Goal: Task Accomplishment & Management: Use online tool/utility

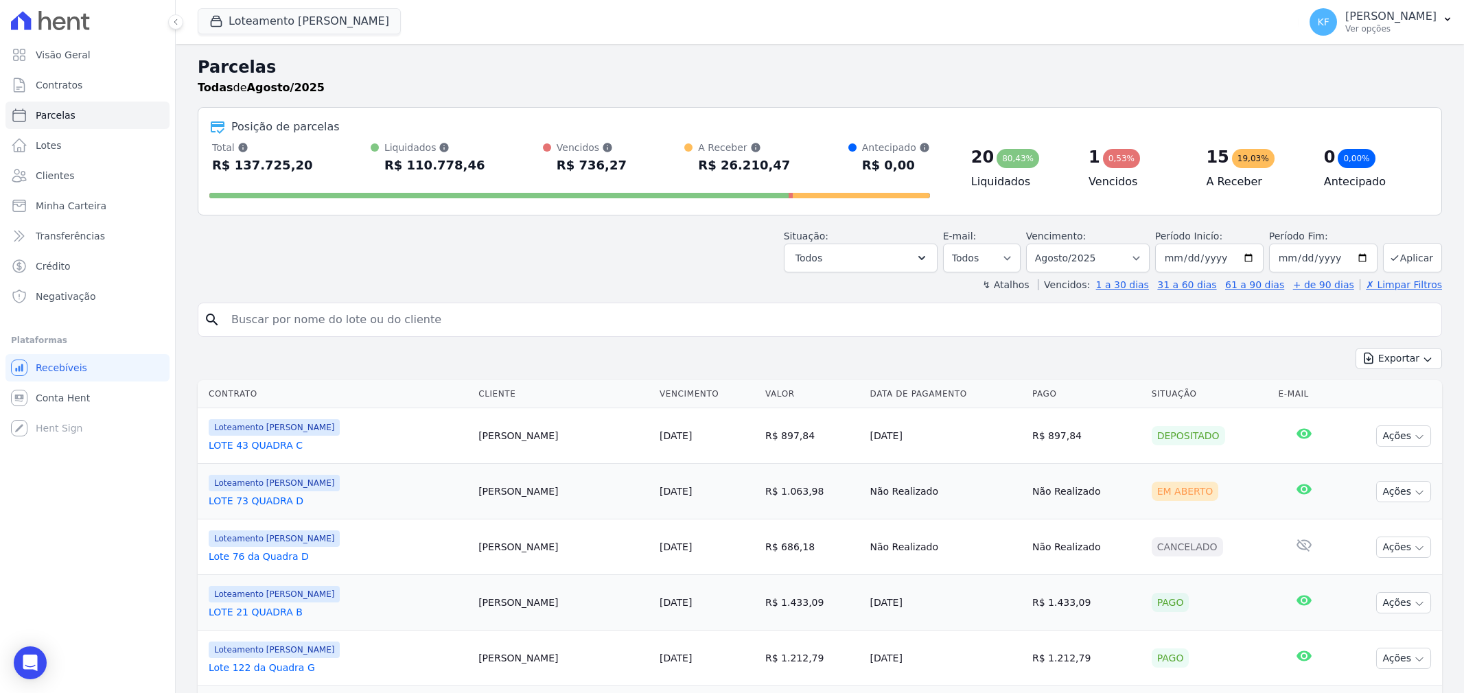
select select
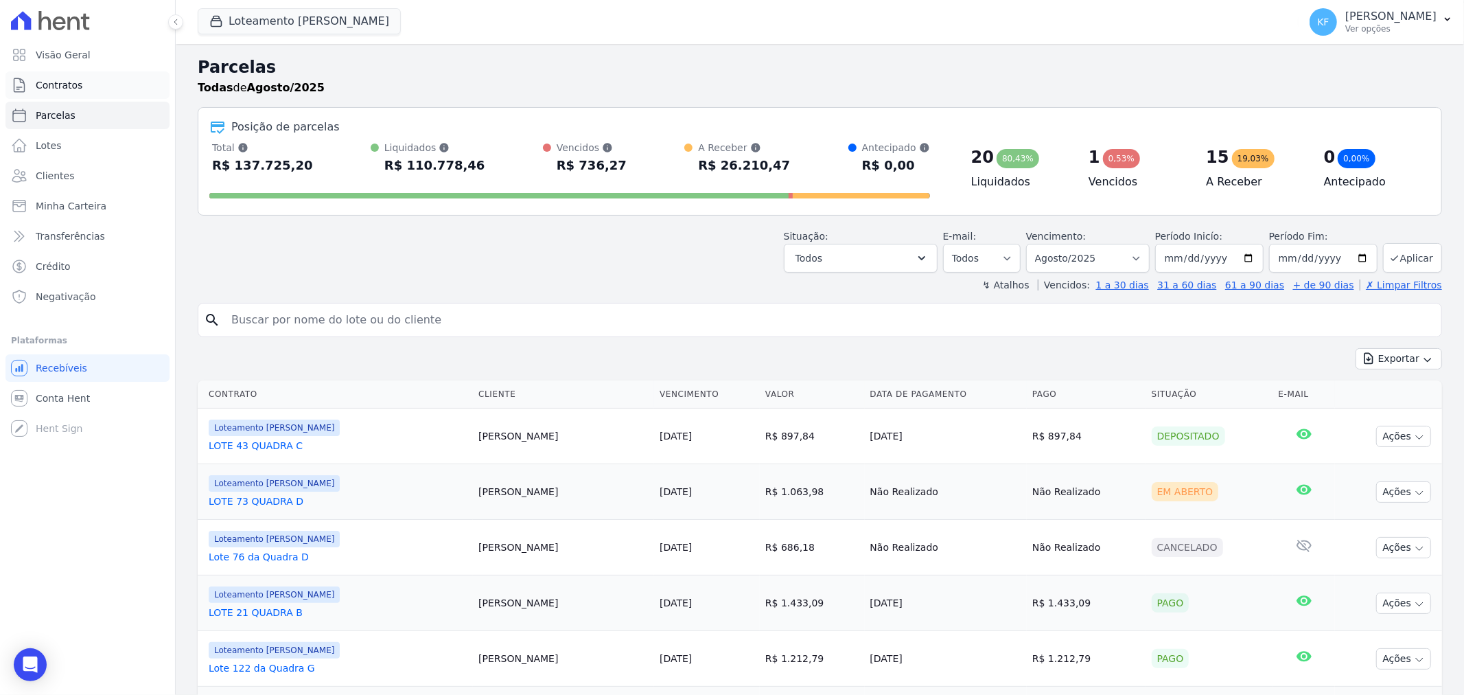
click at [73, 84] on span "Contratos" at bounding box center [59, 85] width 47 height 14
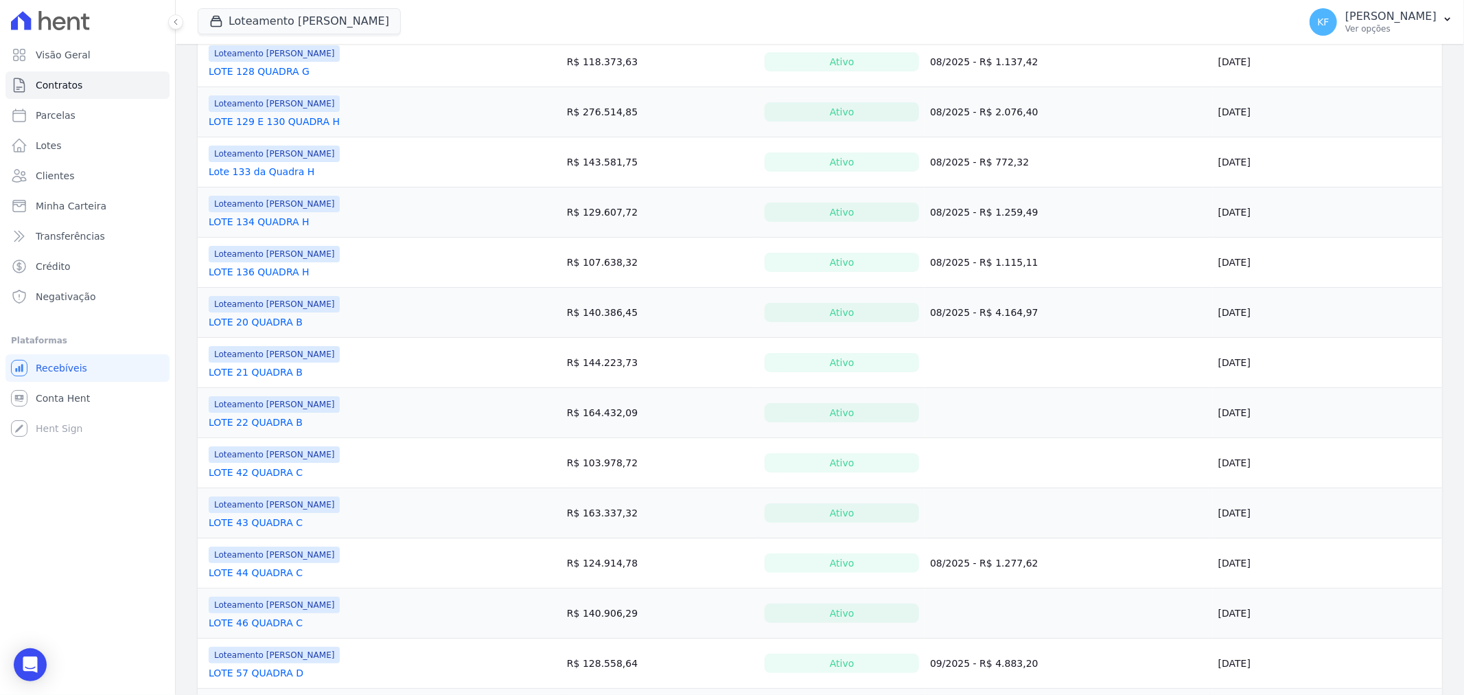
scroll to position [411, 0]
click at [252, 325] on link "LOTE 20 QUADRA B" at bounding box center [256, 323] width 94 height 14
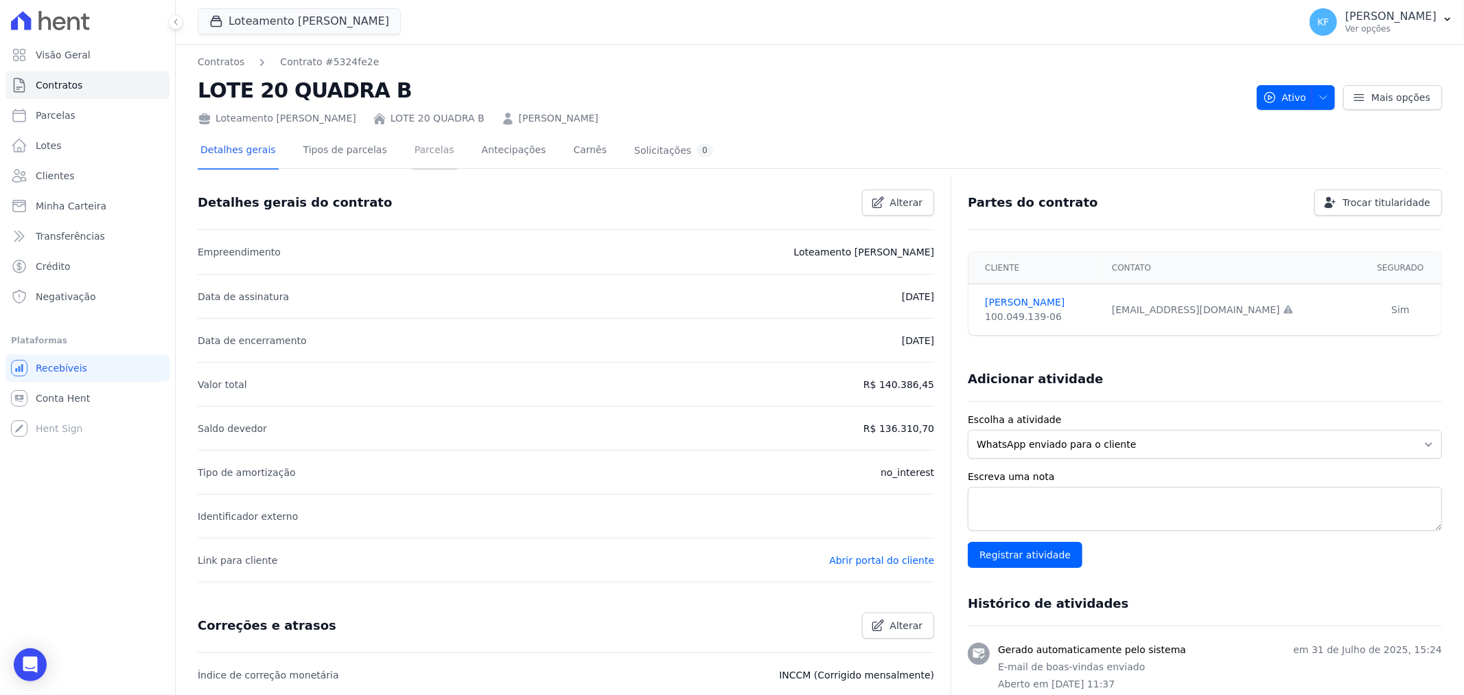
click at [412, 152] on link "Parcelas" at bounding box center [434, 151] width 45 height 36
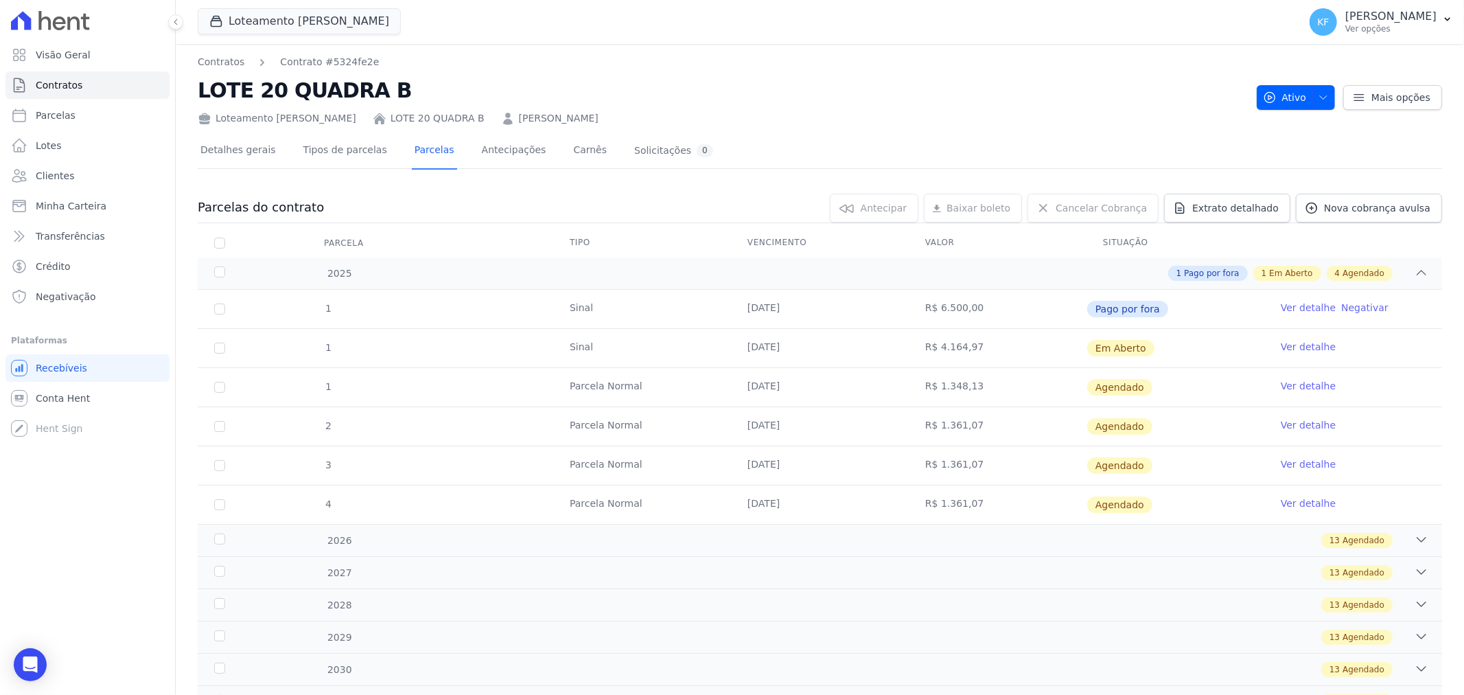
click at [1289, 349] on link "Ver detalhe" at bounding box center [1308, 347] width 55 height 14
click at [1282, 347] on link "Ver detalhe" at bounding box center [1308, 347] width 55 height 14
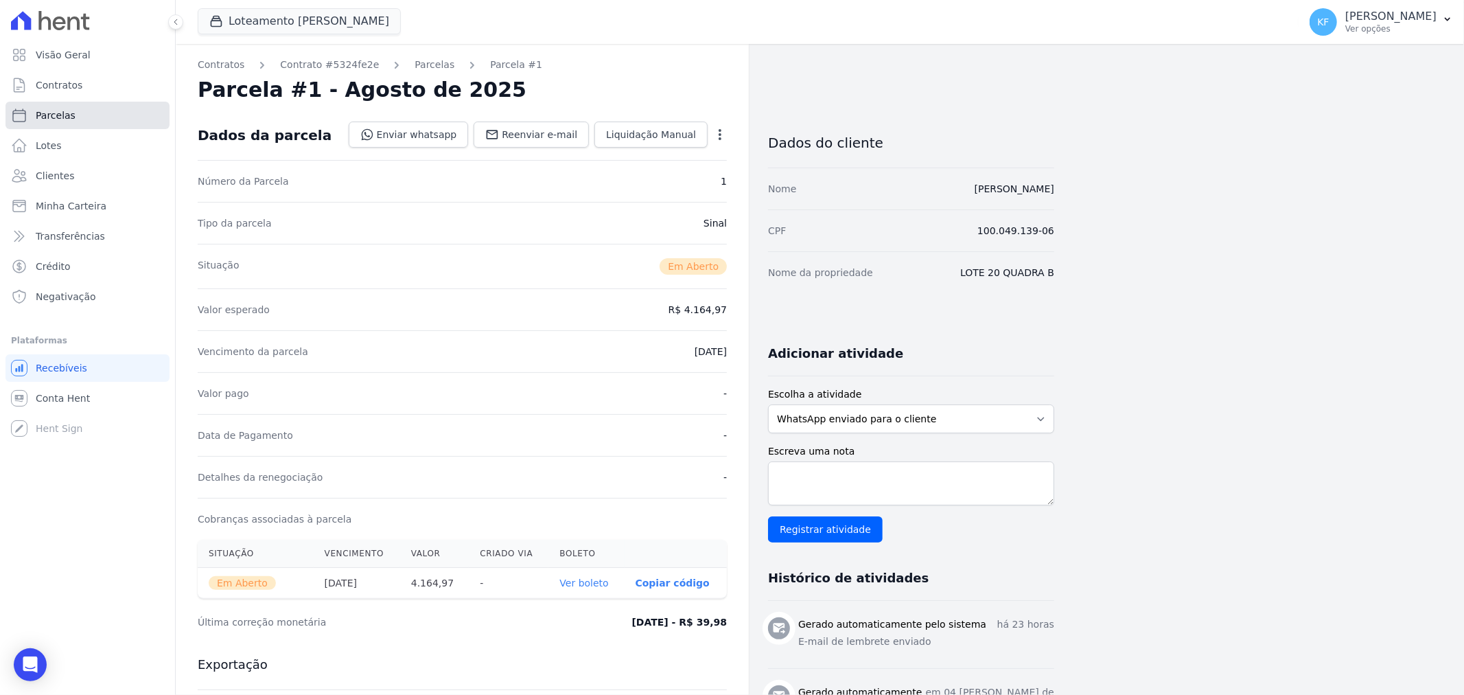
click at [60, 112] on span "Parcelas" at bounding box center [56, 115] width 40 height 14
select select
click at [683, 129] on span "Liquidação Manual" at bounding box center [651, 135] width 90 height 14
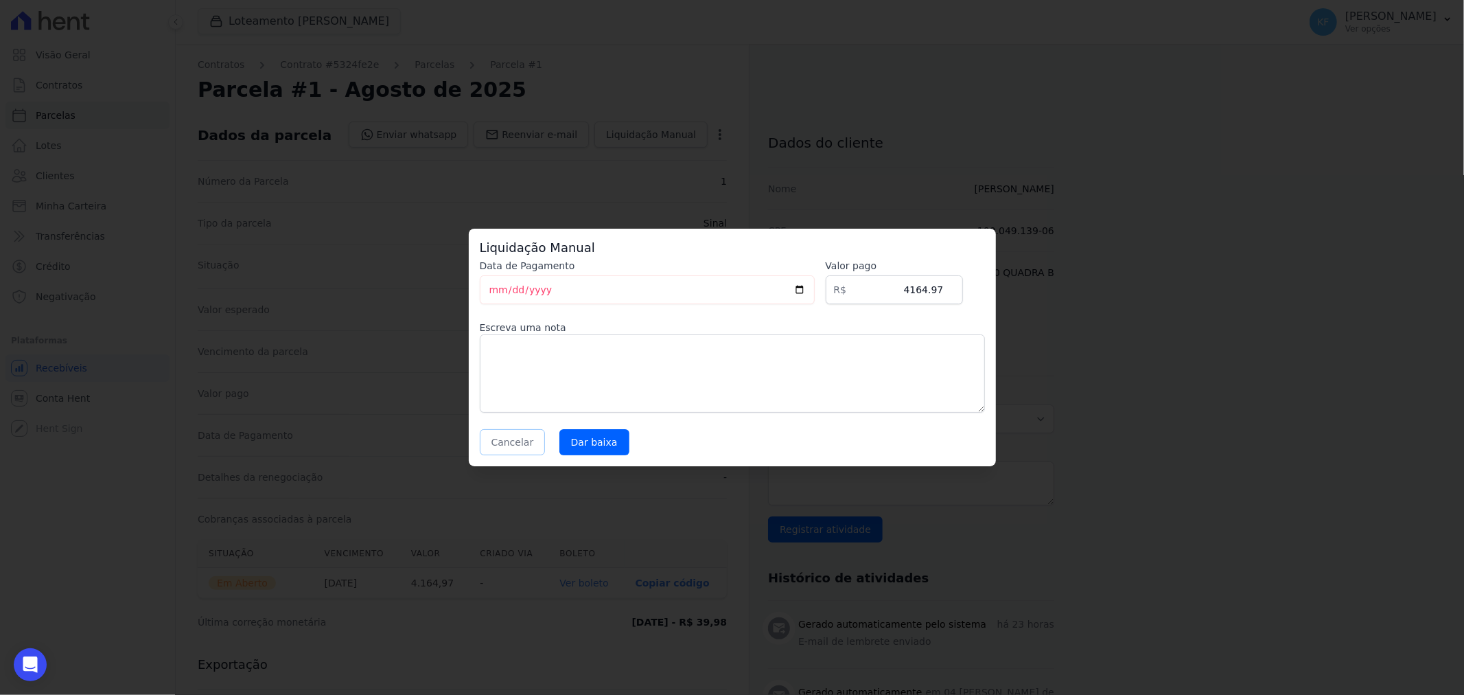
click at [516, 443] on button "Cancelar" at bounding box center [513, 442] width 66 height 26
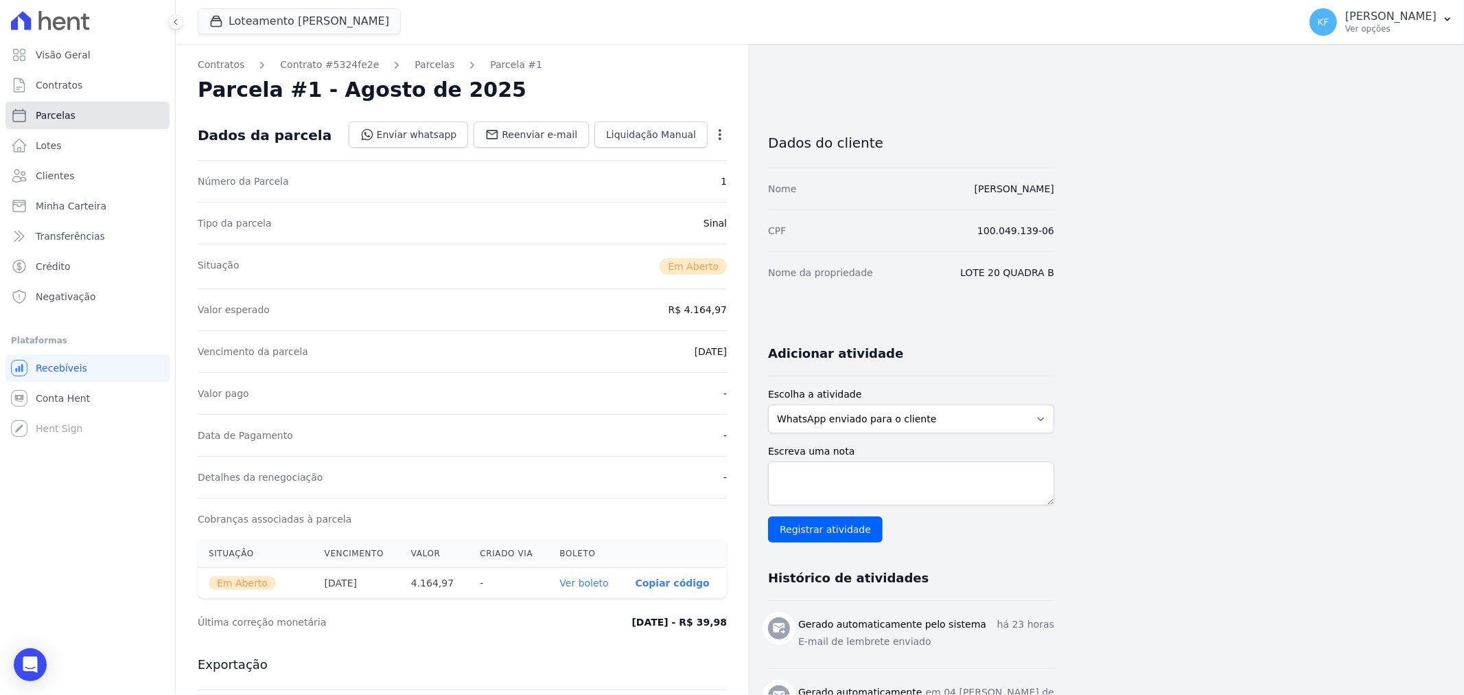
click at [48, 118] on span "Parcelas" at bounding box center [56, 115] width 40 height 14
select select
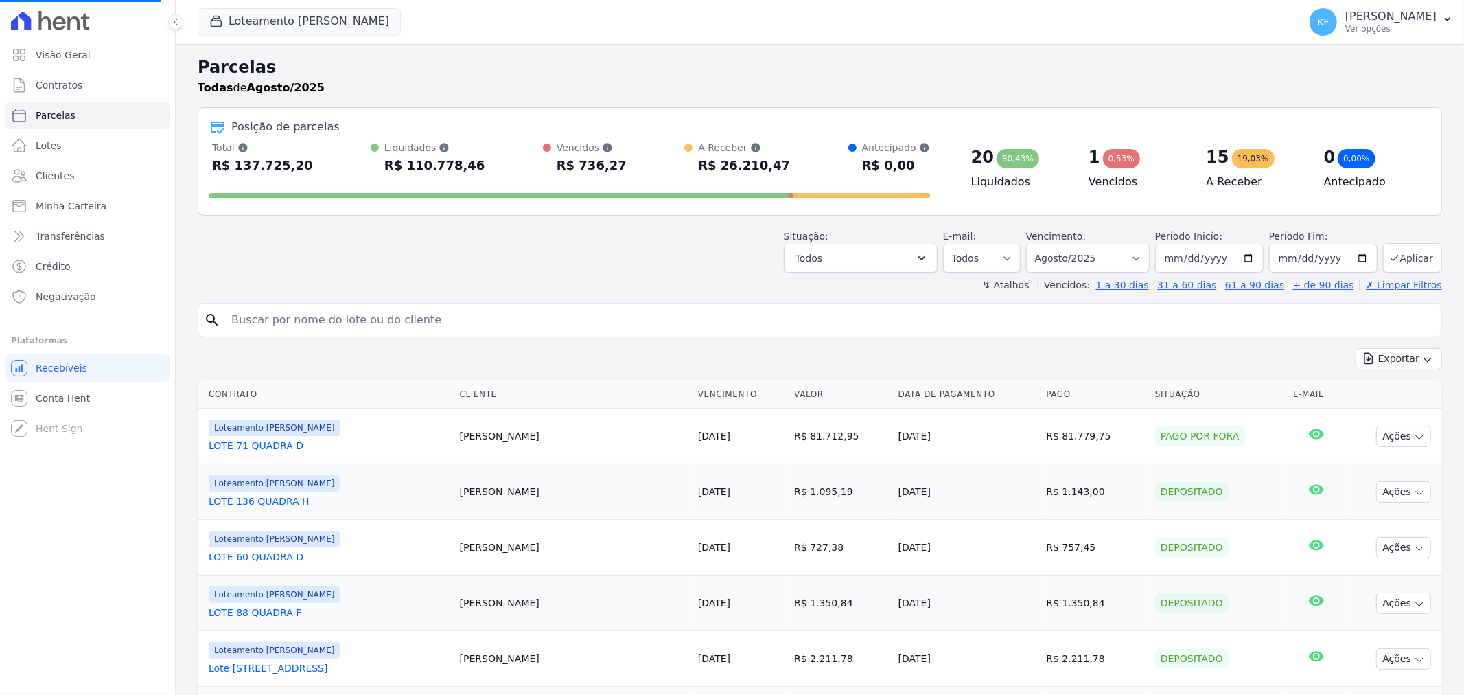
select select
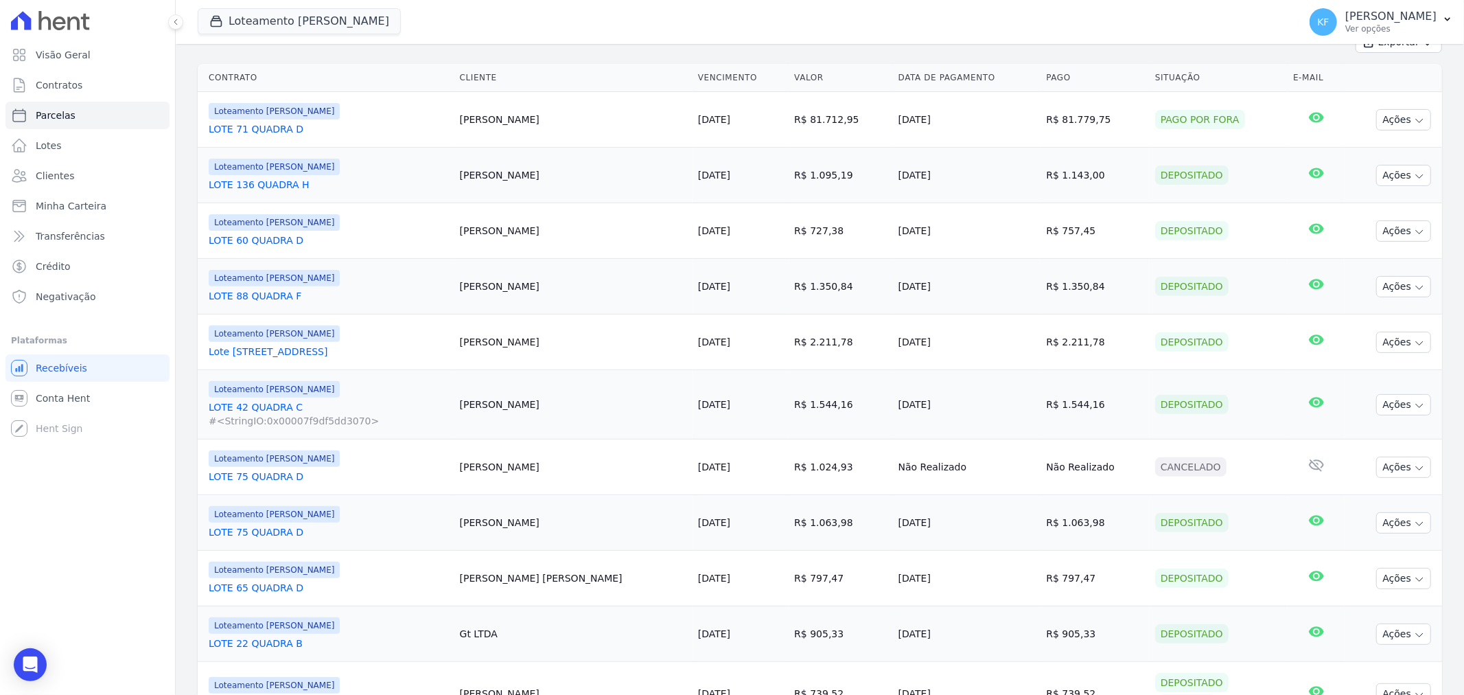
scroll to position [457, 0]
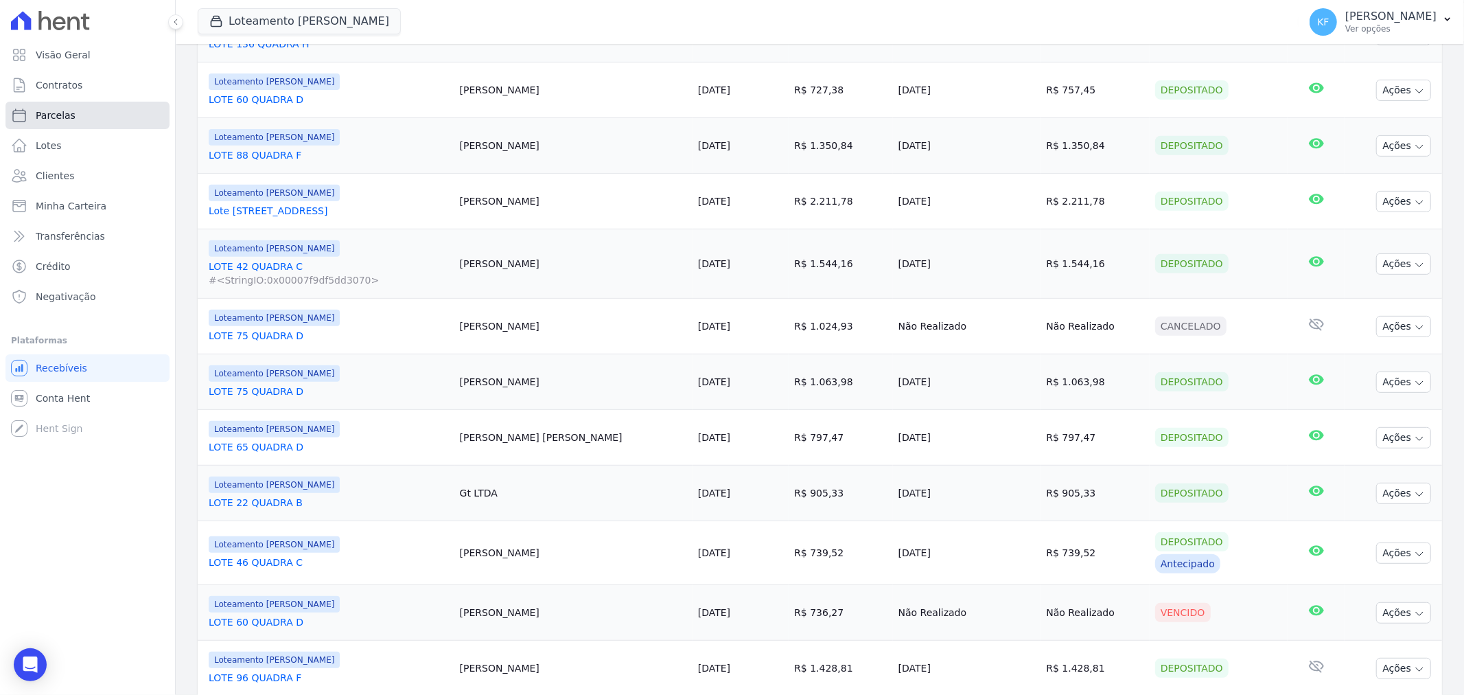
click at [49, 119] on span "Parcelas" at bounding box center [56, 115] width 40 height 14
select select
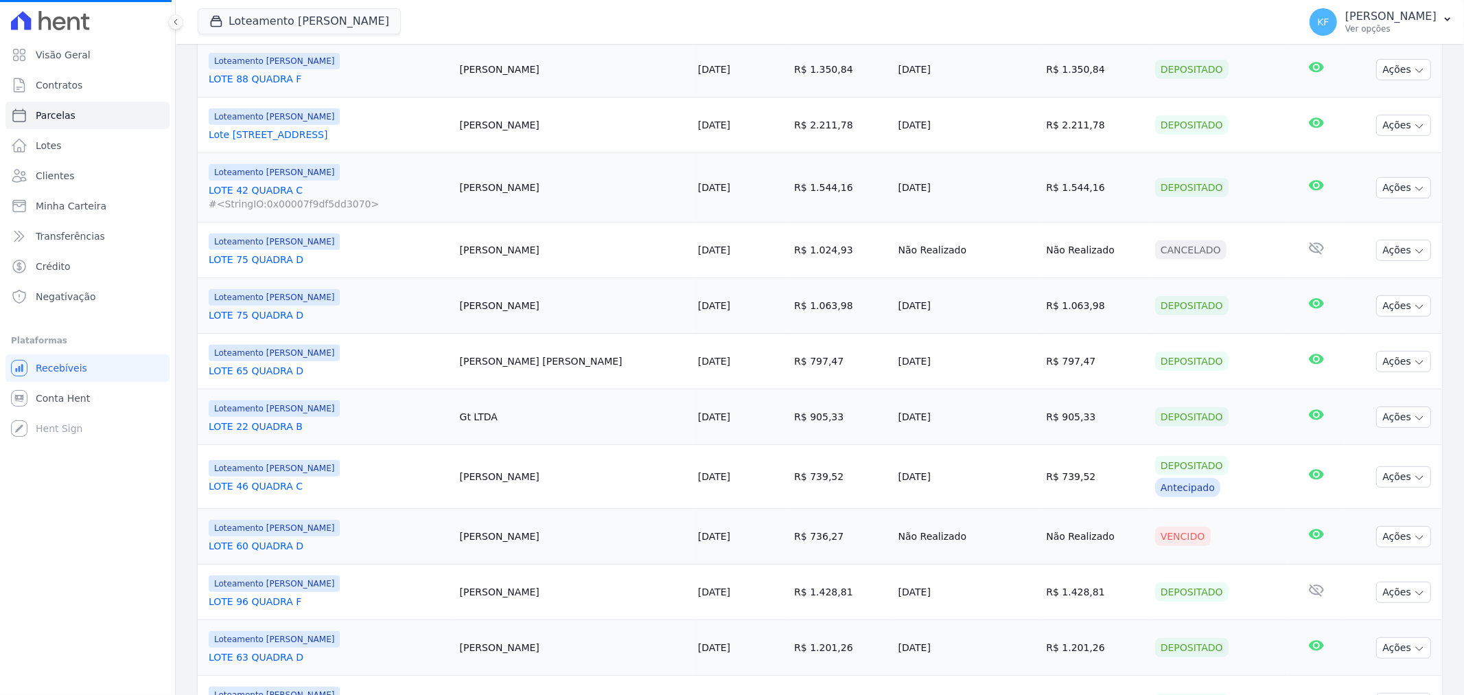
scroll to position [0, 0]
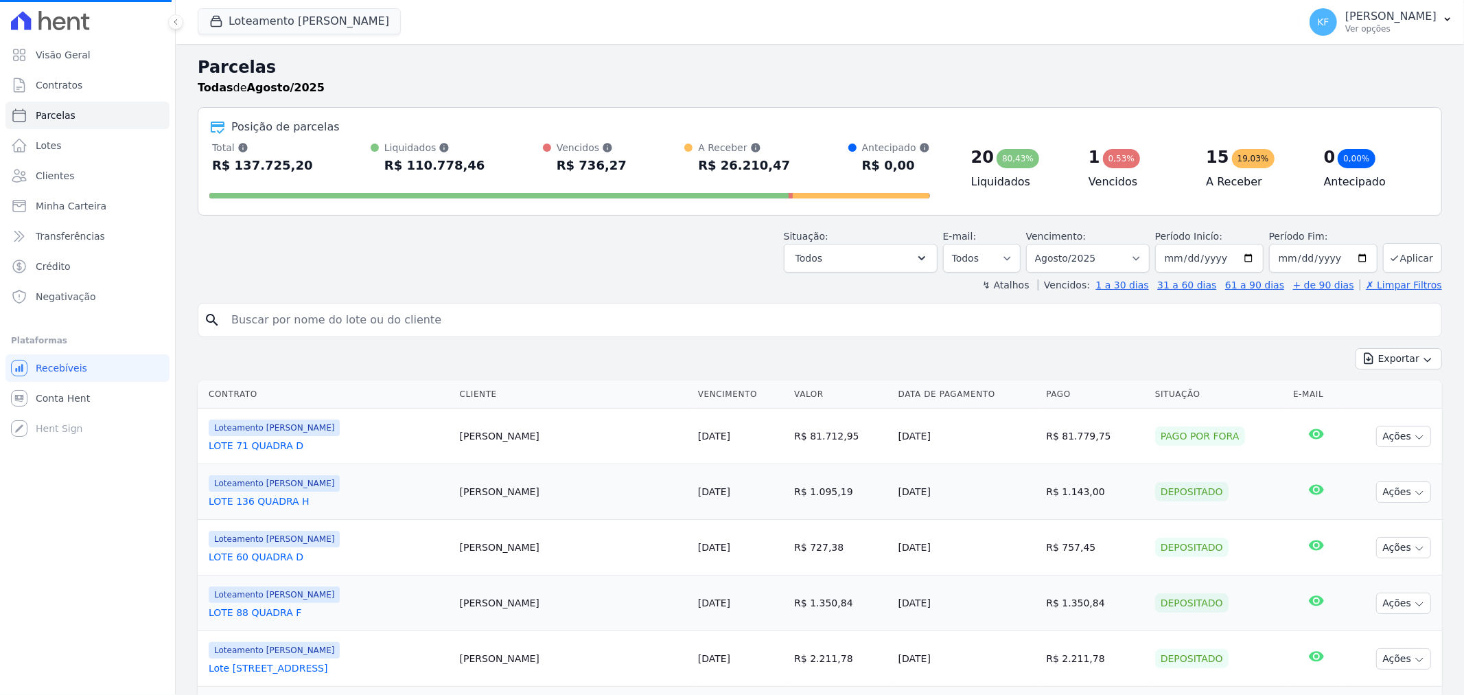
select select
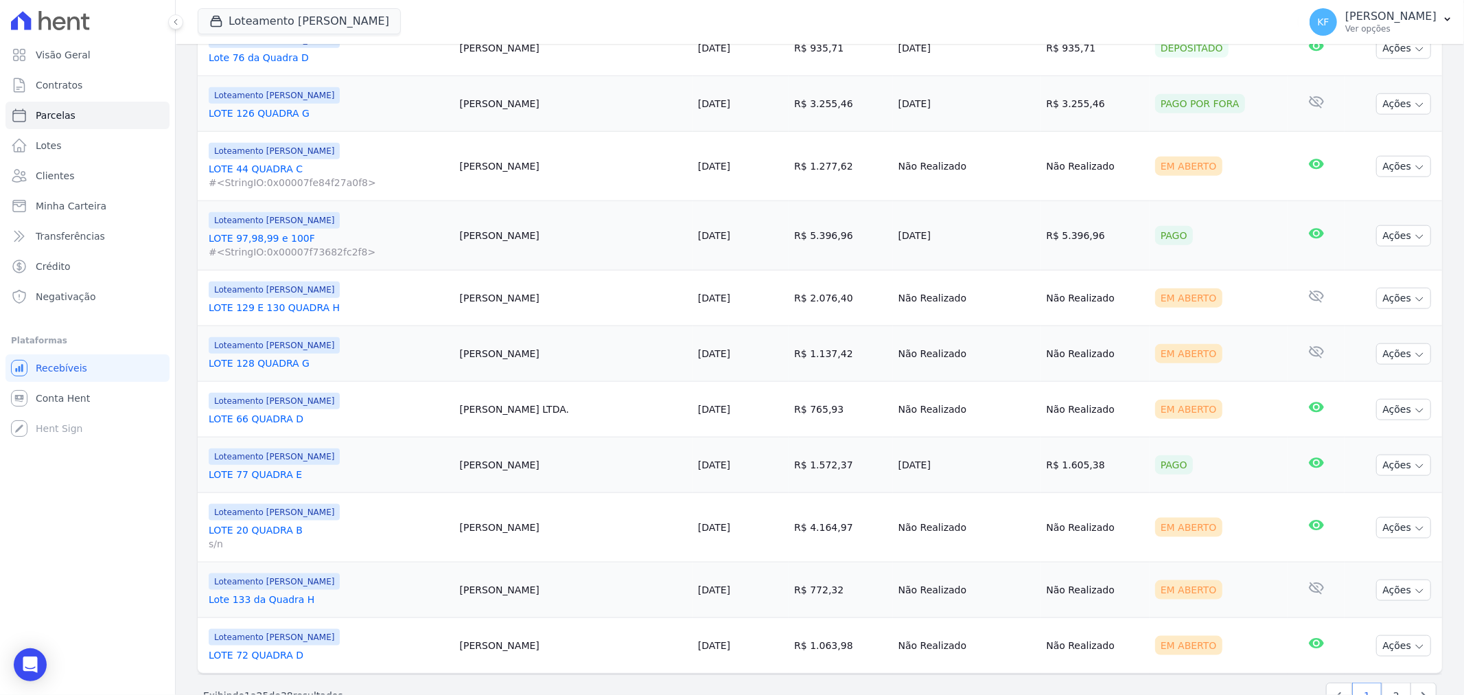
scroll to position [1229, 0]
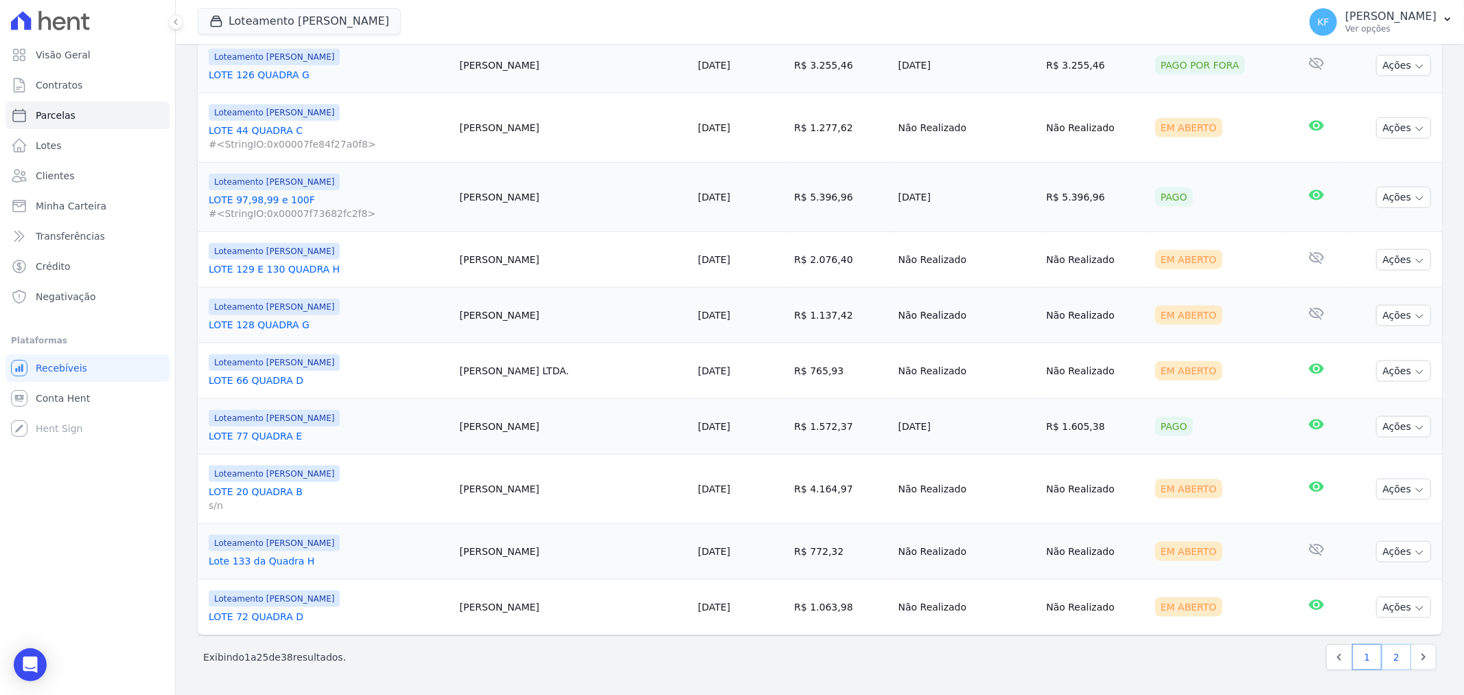
click at [1382, 655] on link "2" at bounding box center [1397, 657] width 30 height 26
select select
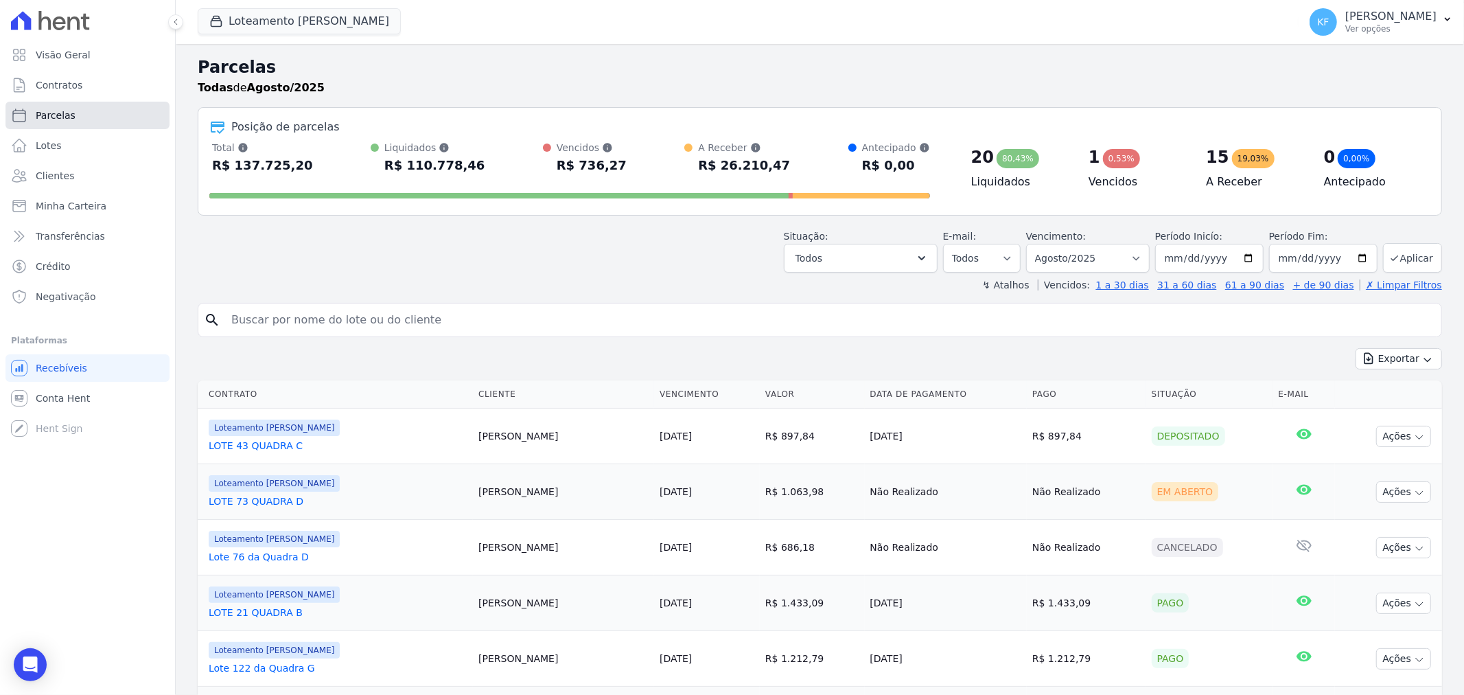
click at [62, 119] on span "Parcelas" at bounding box center [56, 115] width 40 height 14
select select
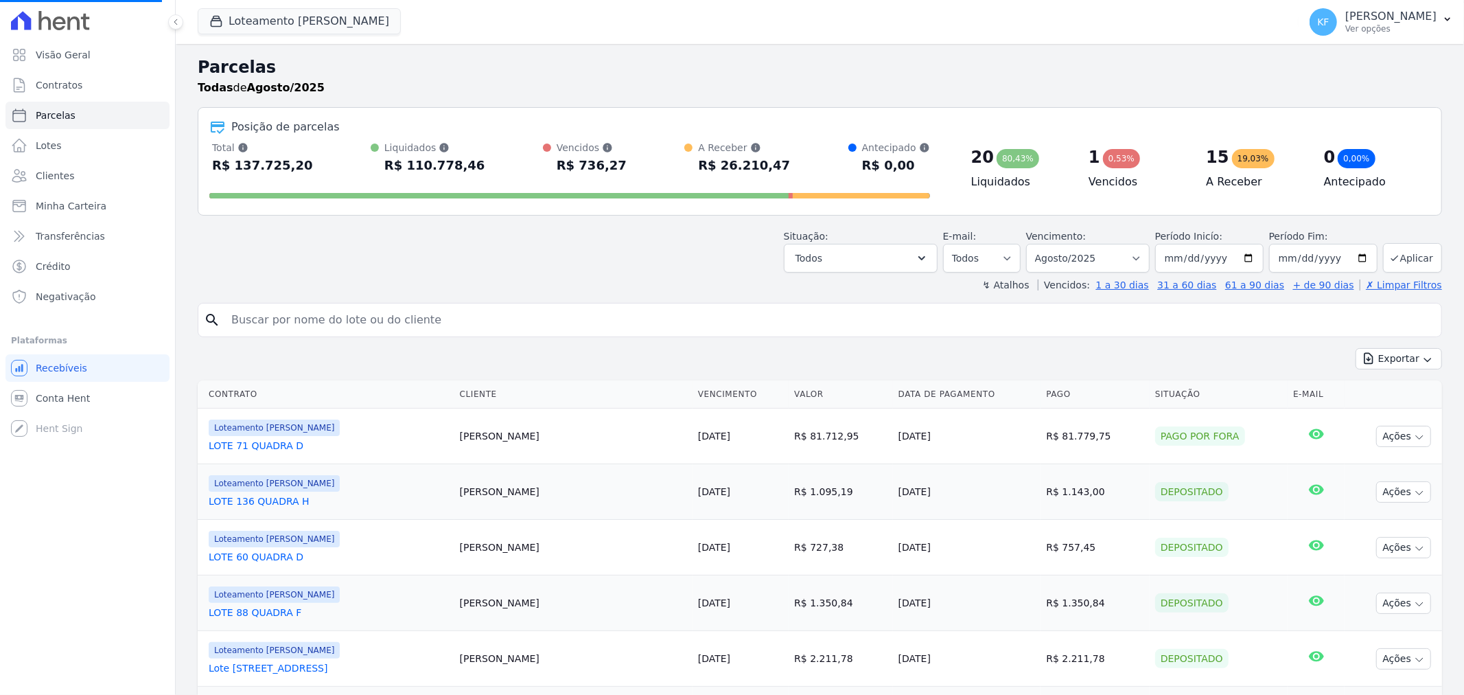
select select
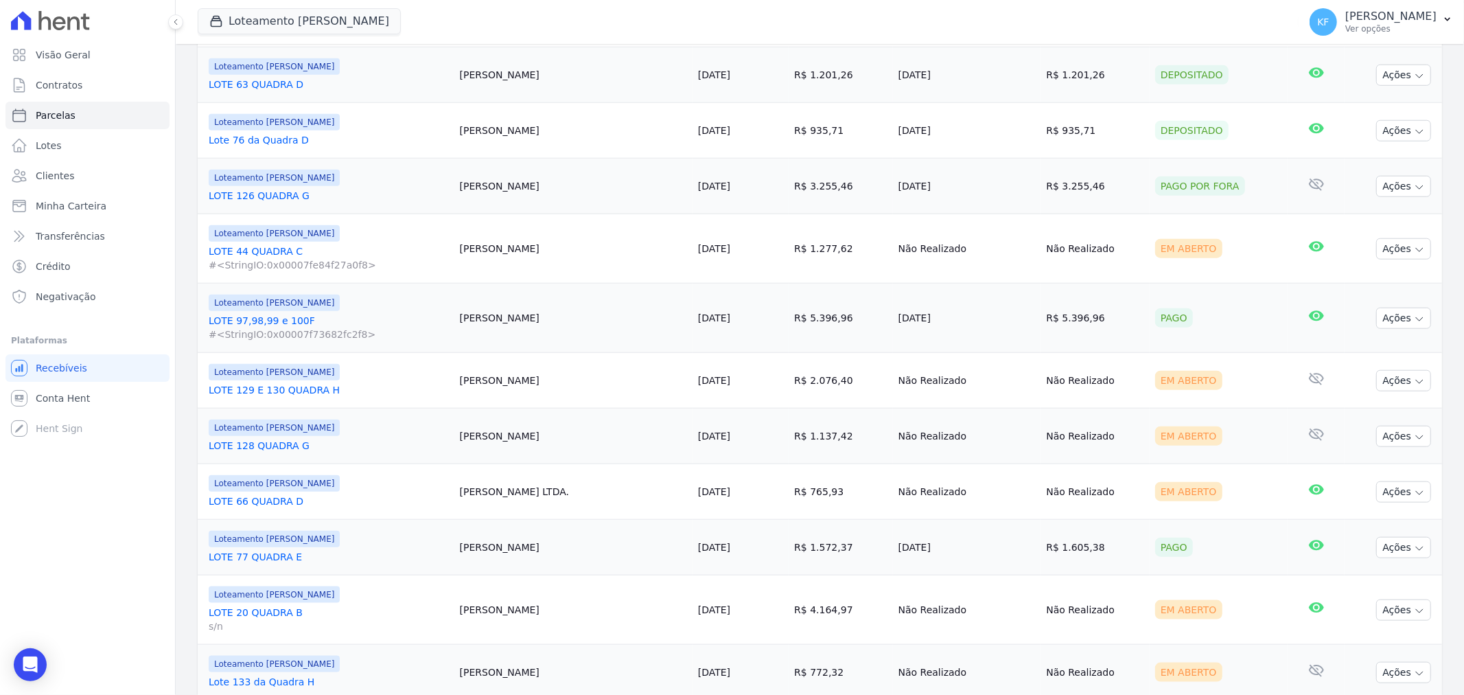
scroll to position [1144, 0]
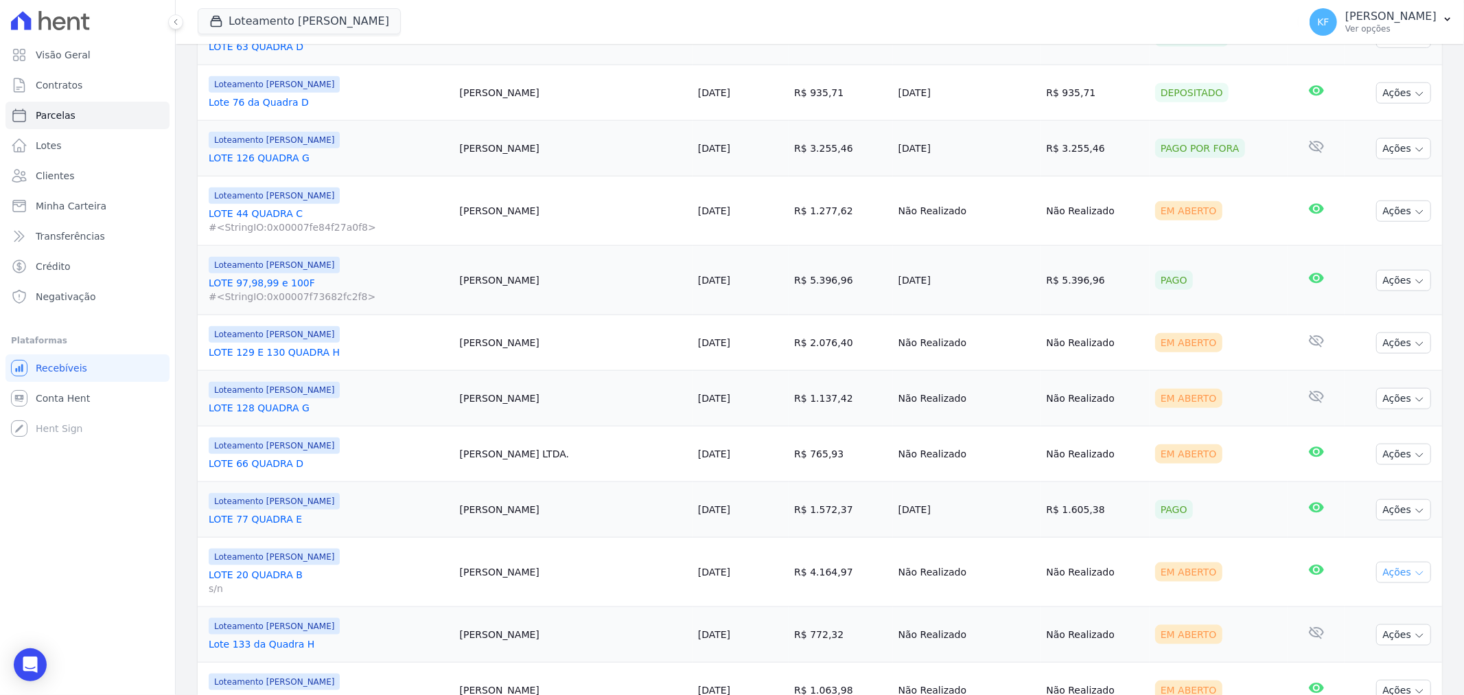
click at [1387, 568] on button "Ações" at bounding box center [1403, 572] width 55 height 21
click at [1351, 599] on link "Ver boleto" at bounding box center [1399, 603] width 132 height 25
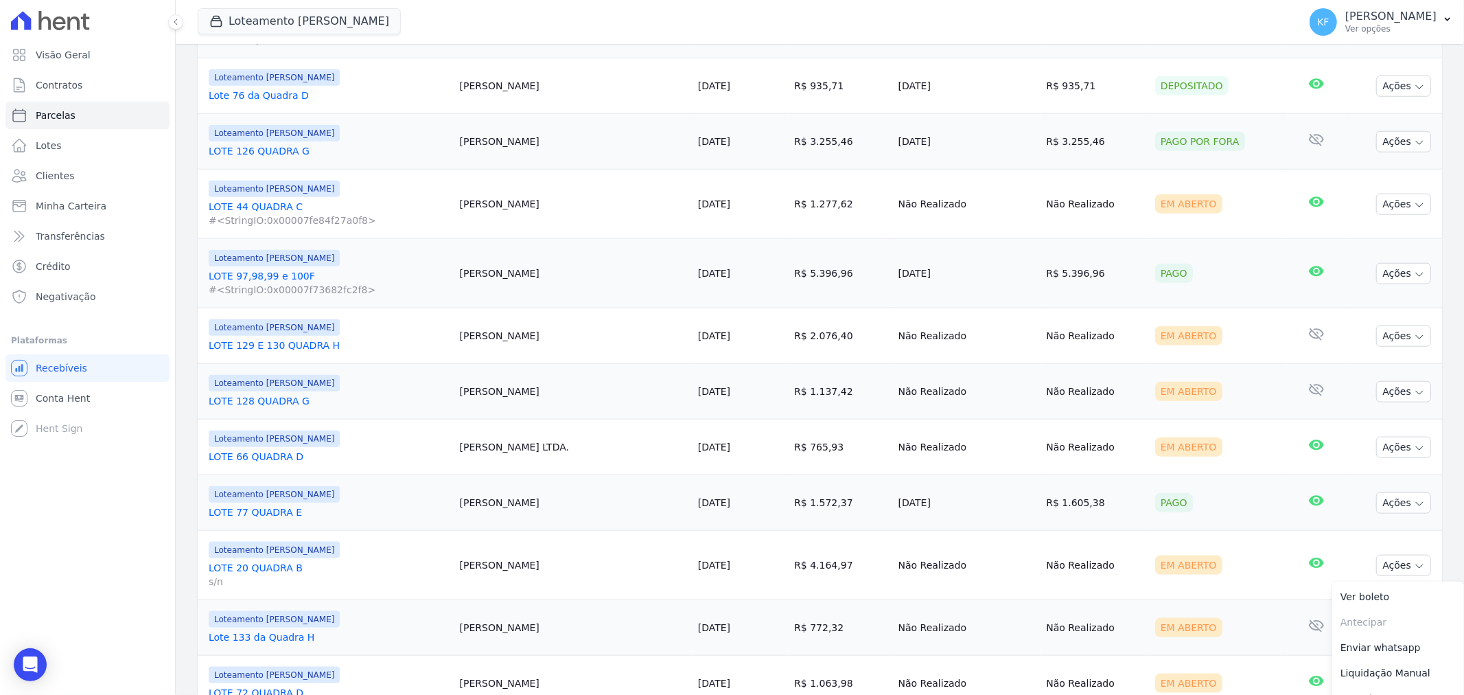
scroll to position [1152, 0]
click at [1252, 592] on td "Em Aberto" at bounding box center [1219, 563] width 138 height 69
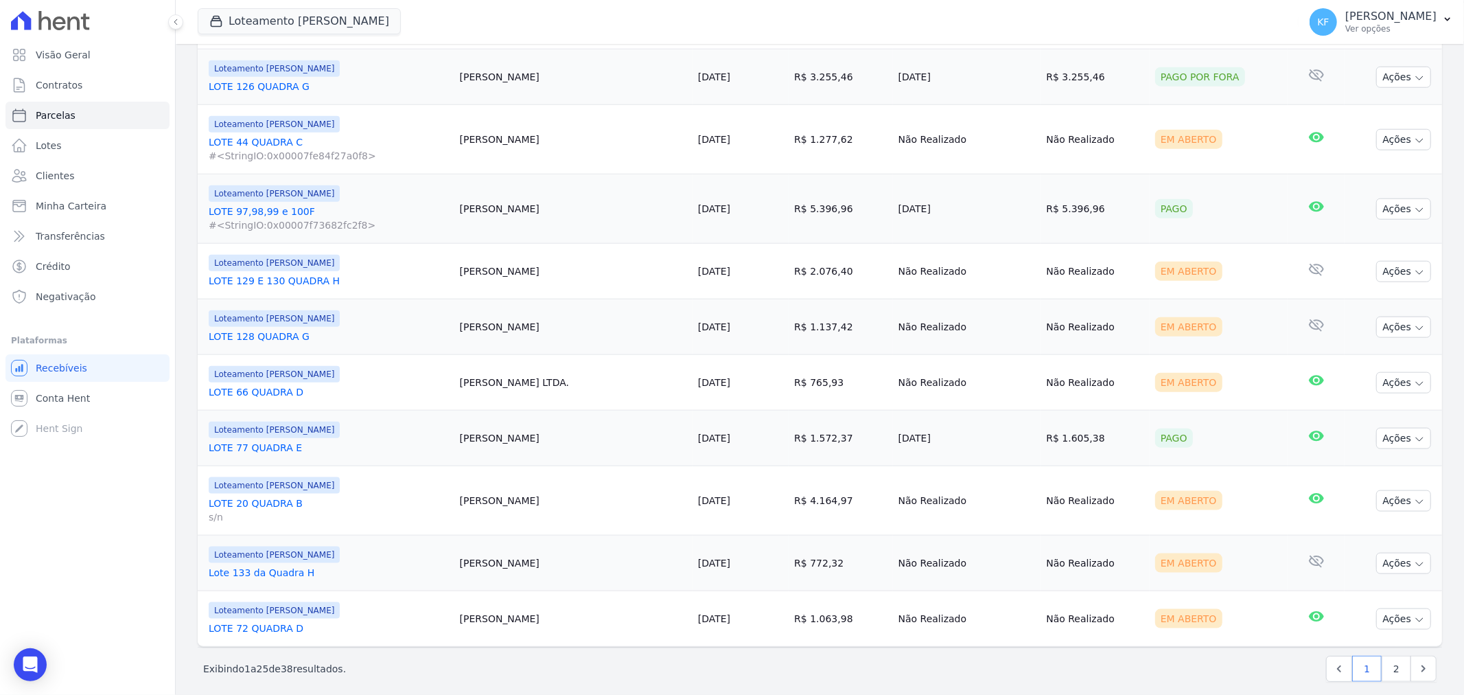
scroll to position [1229, 0]
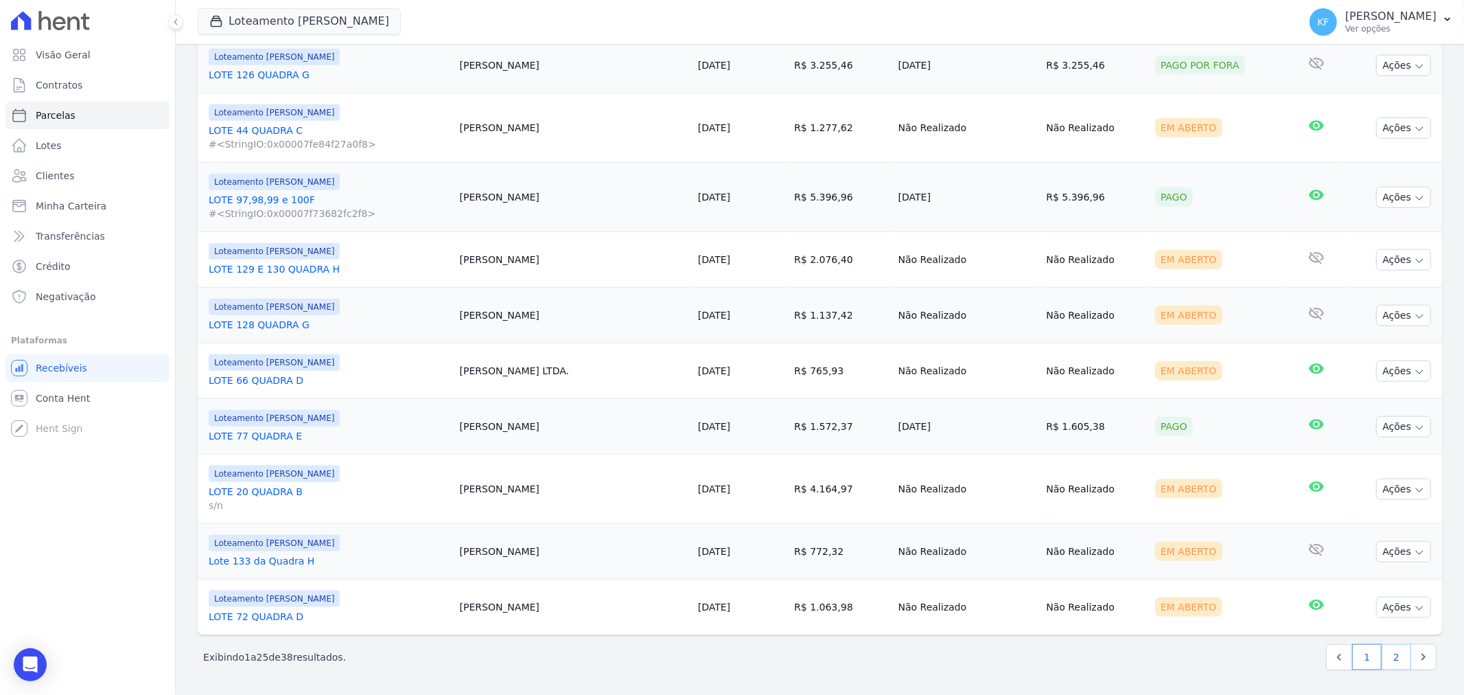
click at [1382, 656] on link "2" at bounding box center [1397, 657] width 30 height 26
select select
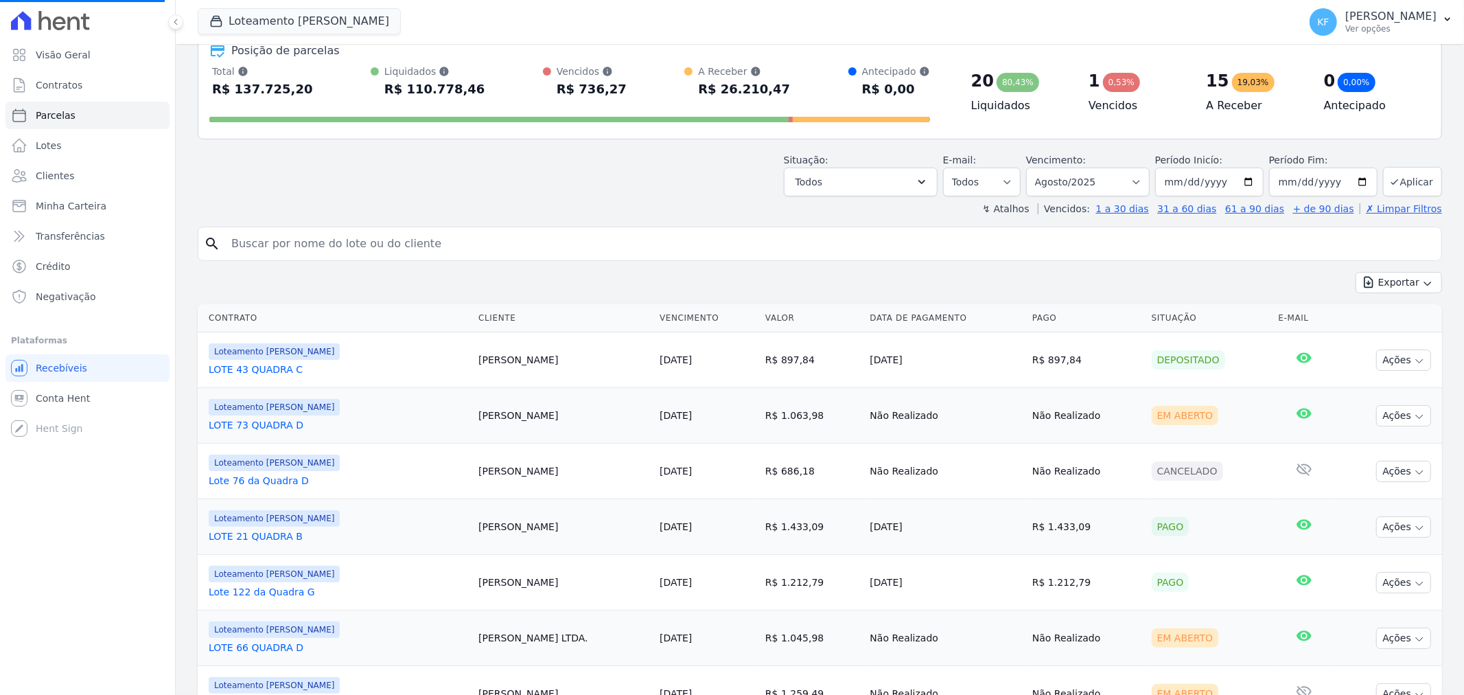
scroll to position [152, 0]
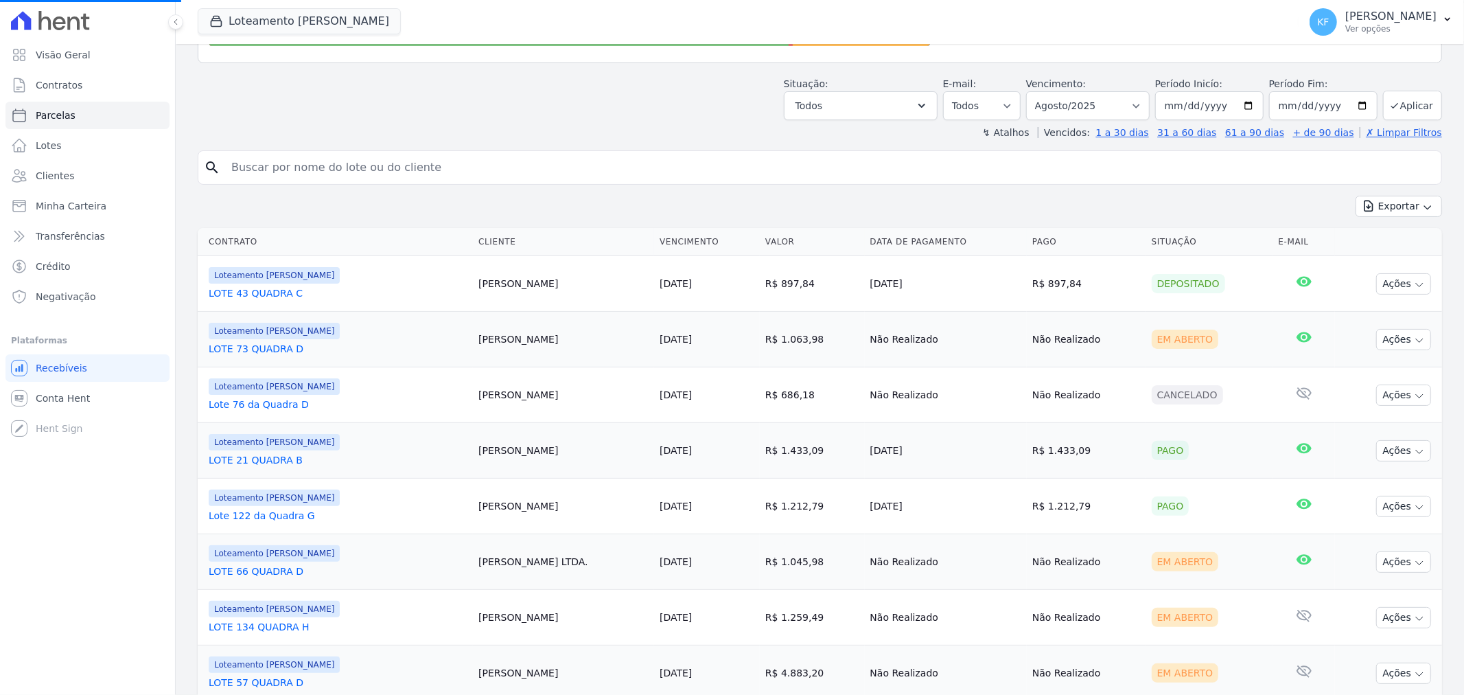
select select
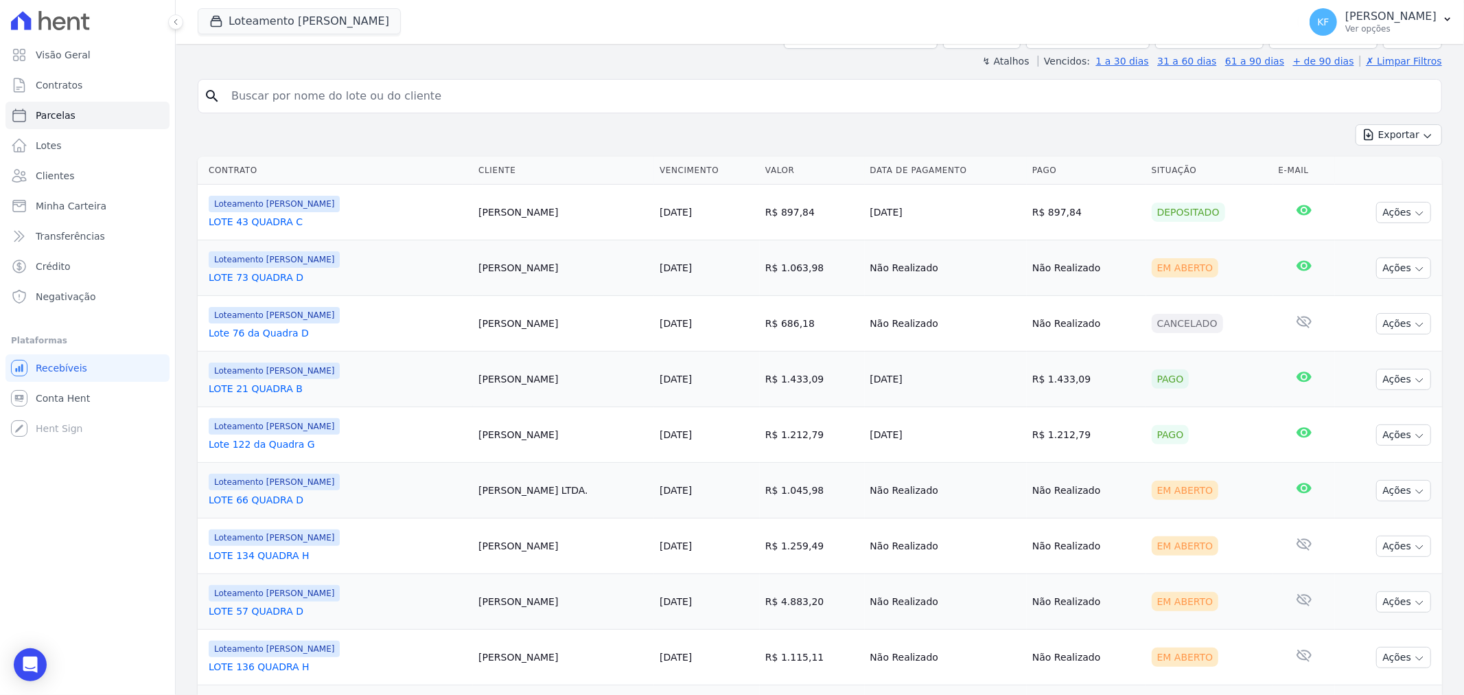
scroll to position [229, 0]
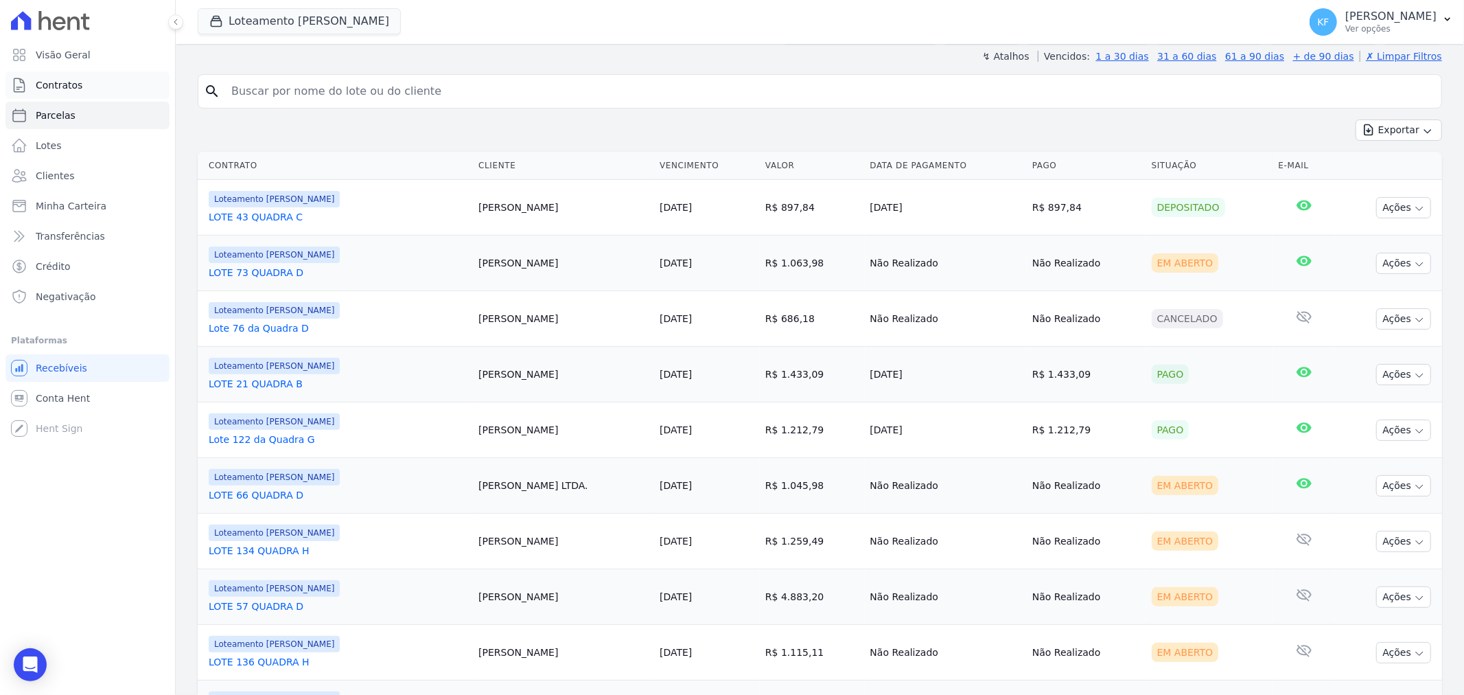
click at [60, 89] on span "Contratos" at bounding box center [59, 85] width 47 height 14
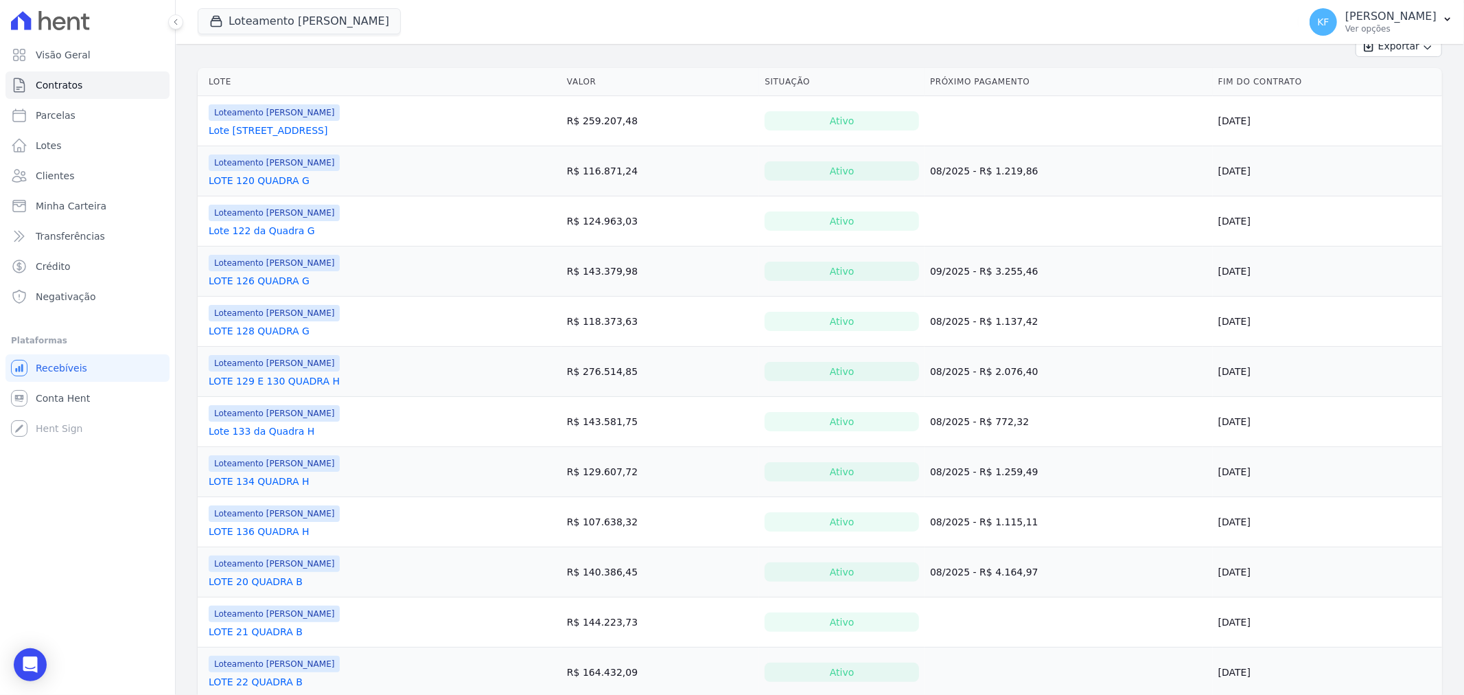
scroll to position [305, 0]
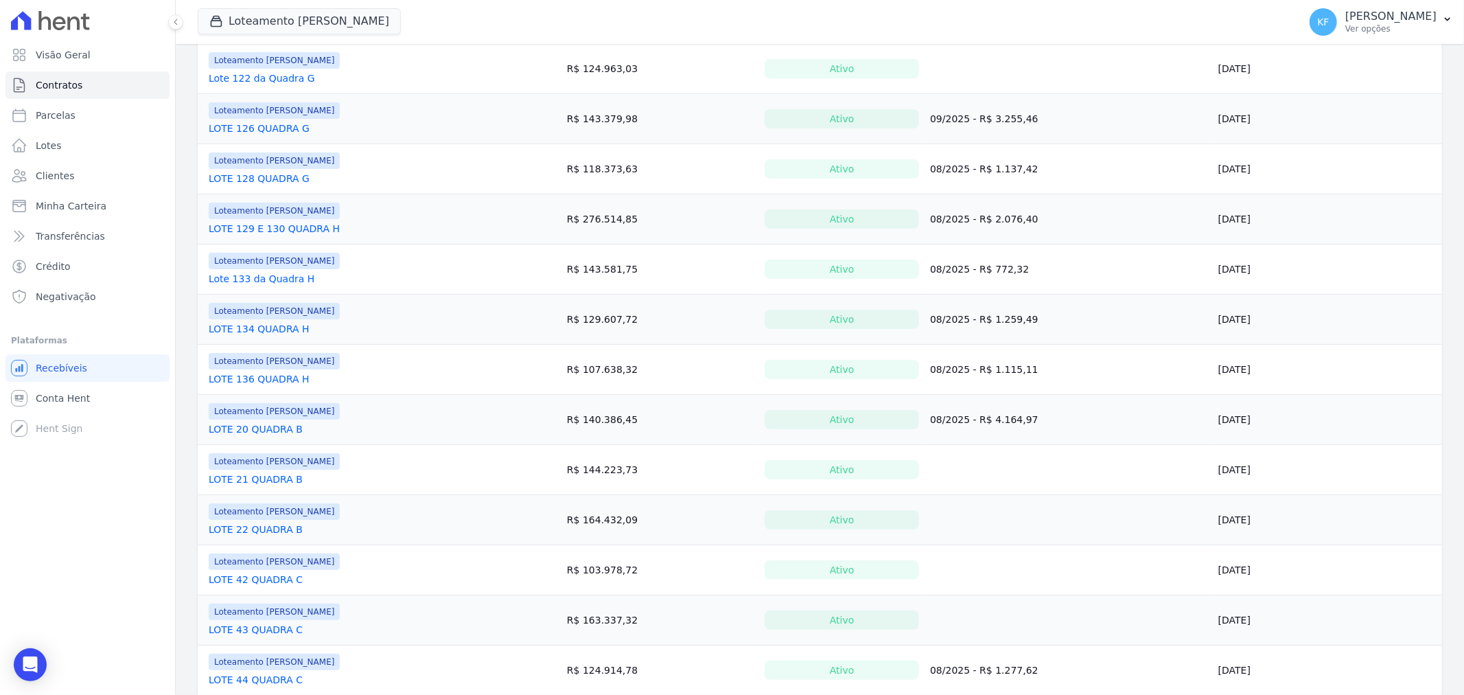
click at [266, 437] on td "Loteamento Jardim Amélia LOTE 20 QUADRA B" at bounding box center [380, 419] width 364 height 49
click at [266, 428] on link "LOTE 20 QUADRA B" at bounding box center [256, 429] width 94 height 14
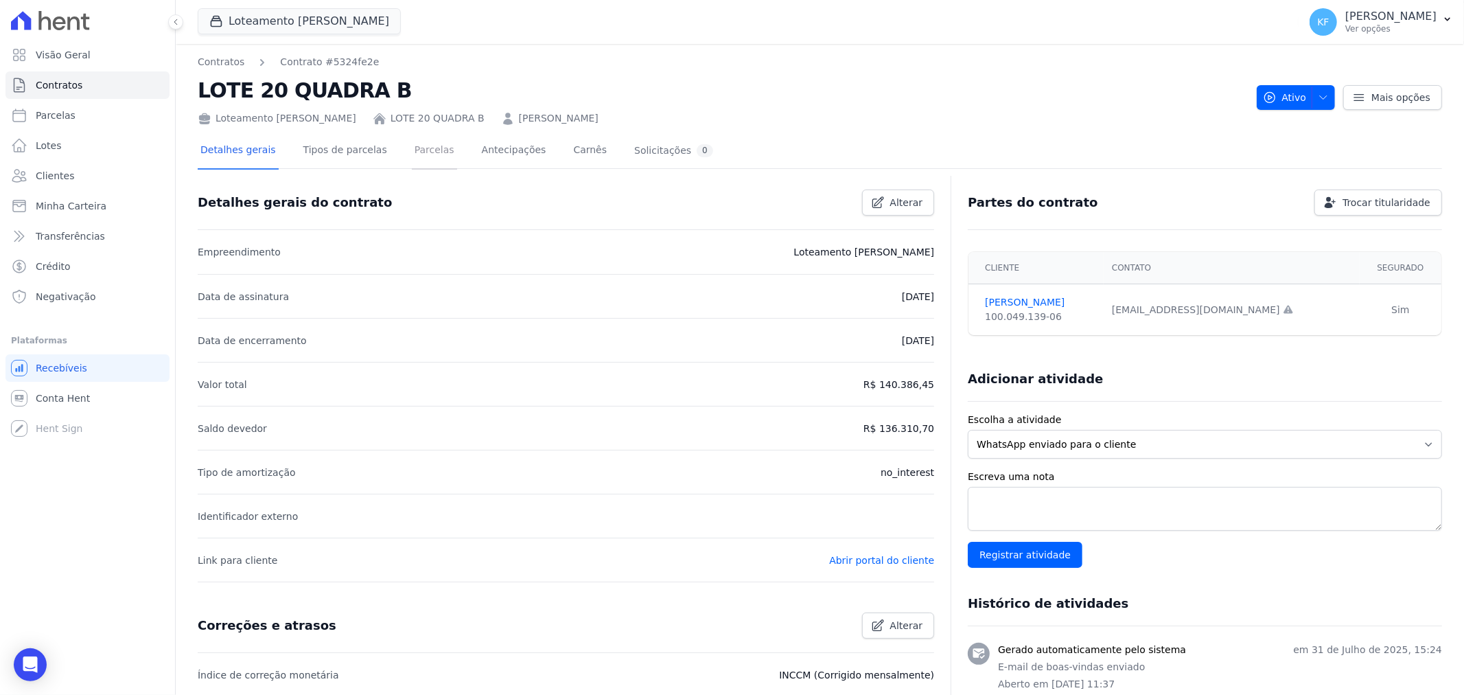
click at [415, 149] on link "Parcelas" at bounding box center [434, 151] width 45 height 36
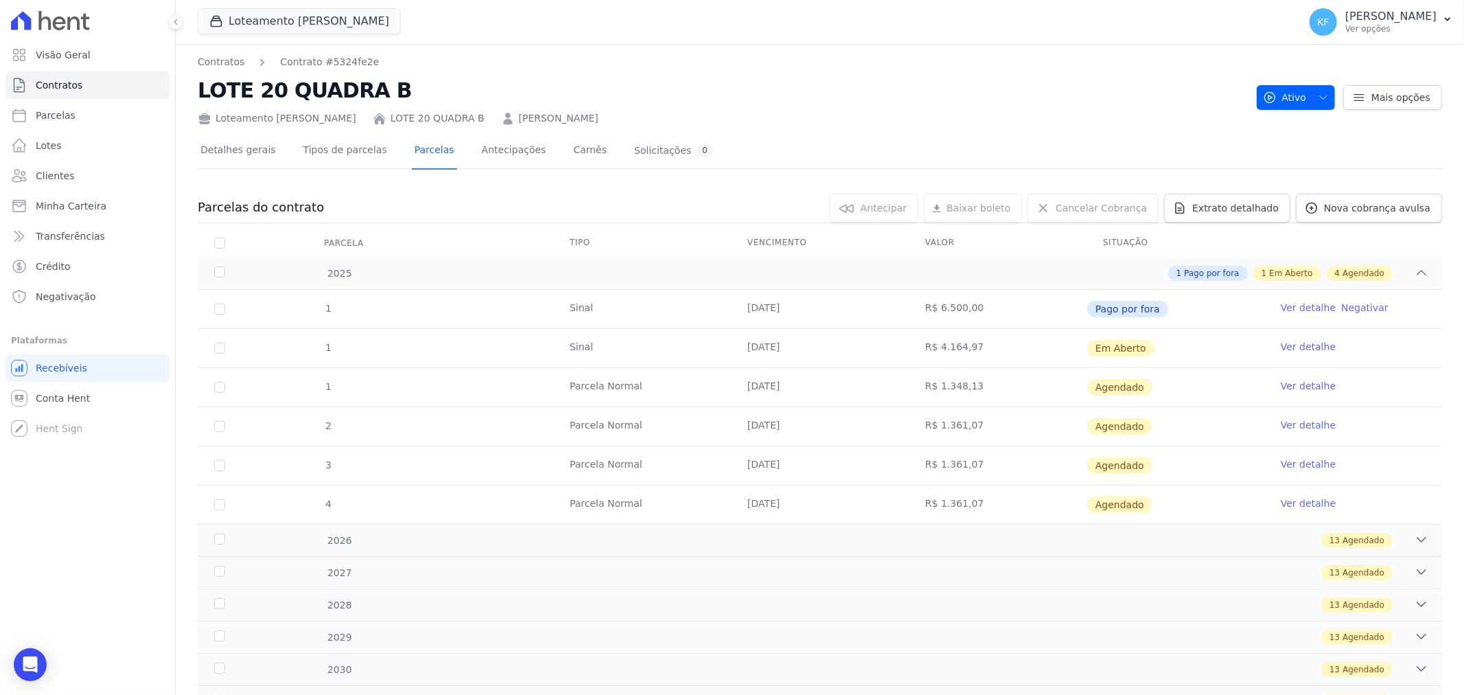
click at [1302, 346] on link "Ver detalhe" at bounding box center [1308, 347] width 55 height 14
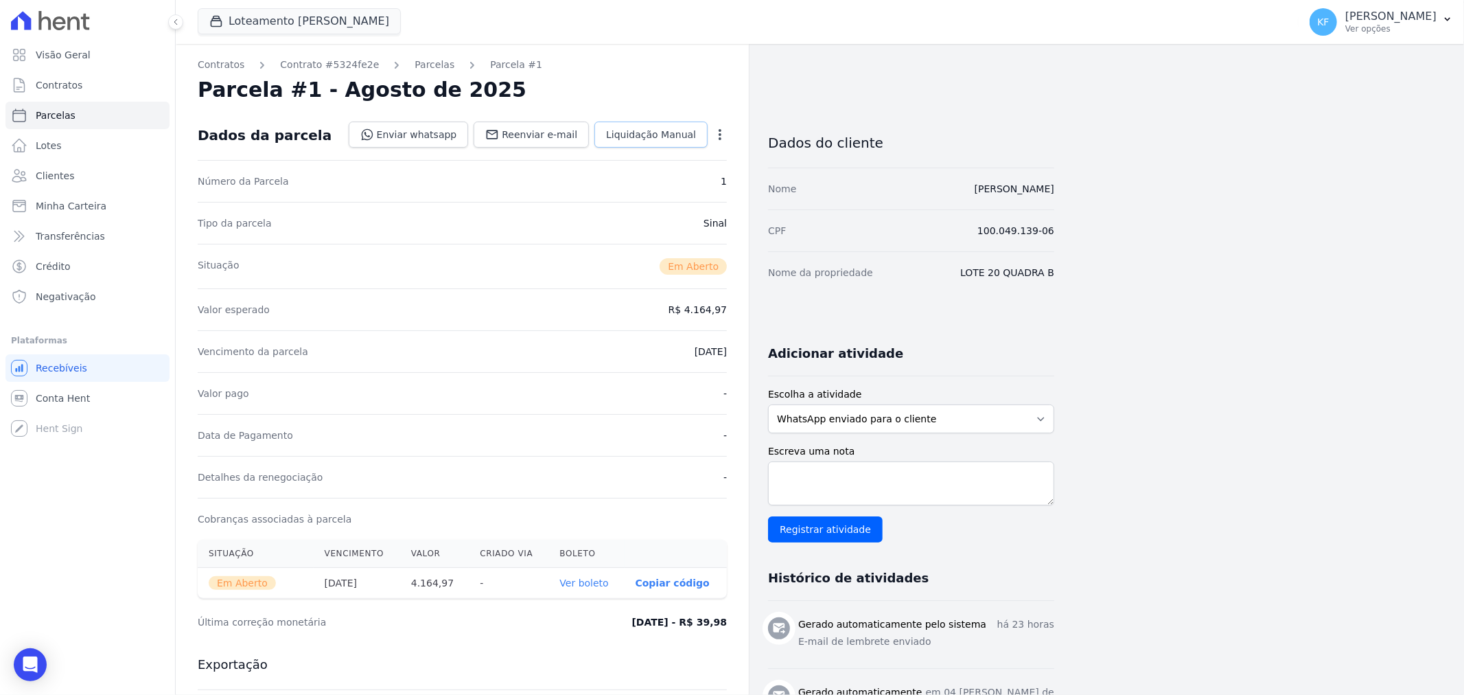
click at [671, 137] on span "Liquidação Manual" at bounding box center [651, 135] width 90 height 14
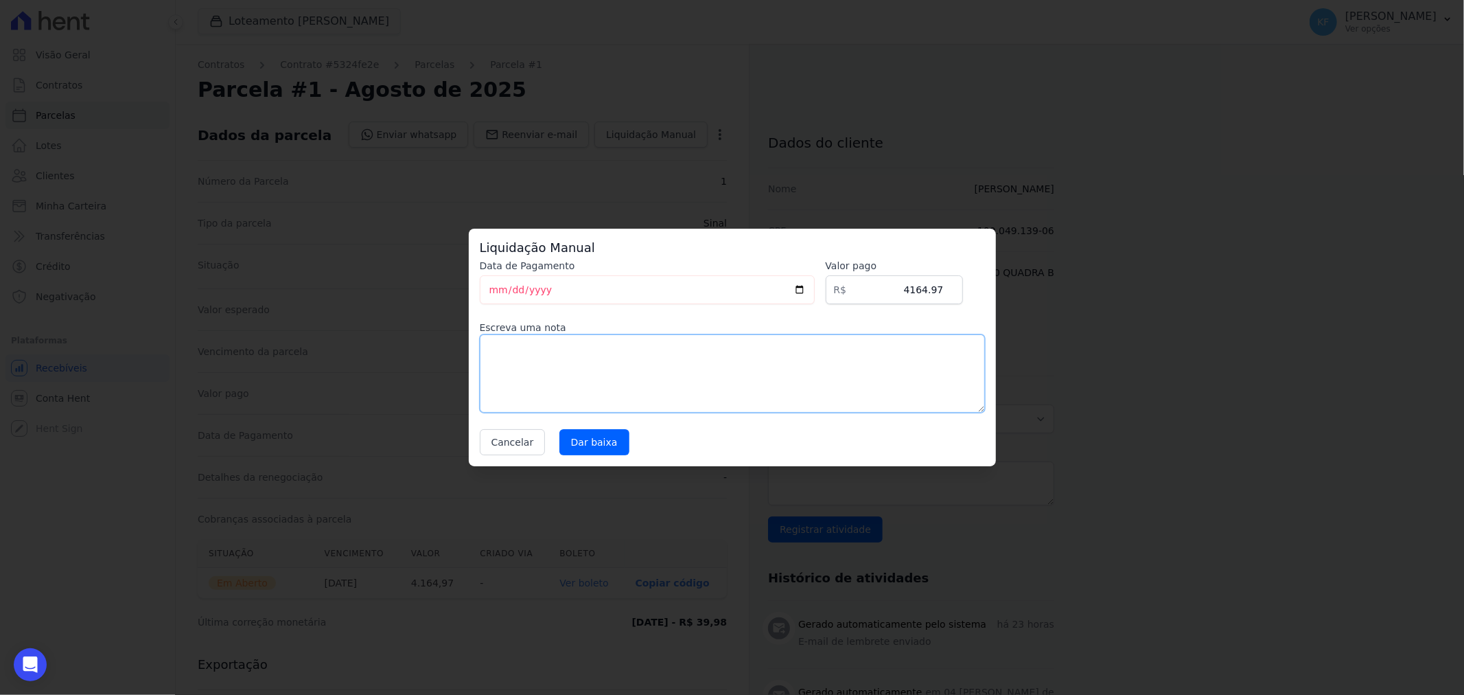
click at [538, 373] on textarea at bounding box center [732, 373] width 505 height 78
type textarea "Pago via PIX em 18/08/25."
click at [584, 444] on input "Dar baixa" at bounding box center [595, 442] width 70 height 26
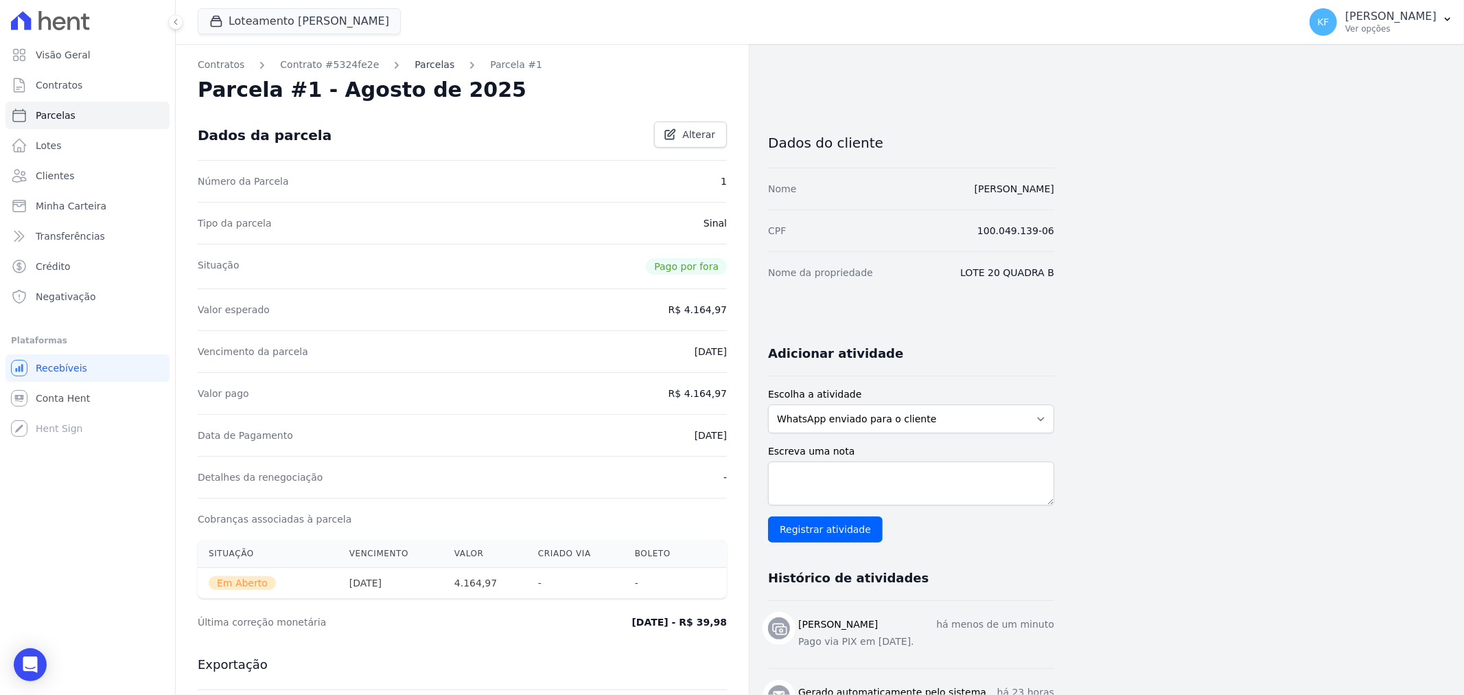
click at [415, 69] on link "Parcelas" at bounding box center [435, 65] width 40 height 14
